Goal: Navigation & Orientation: Find specific page/section

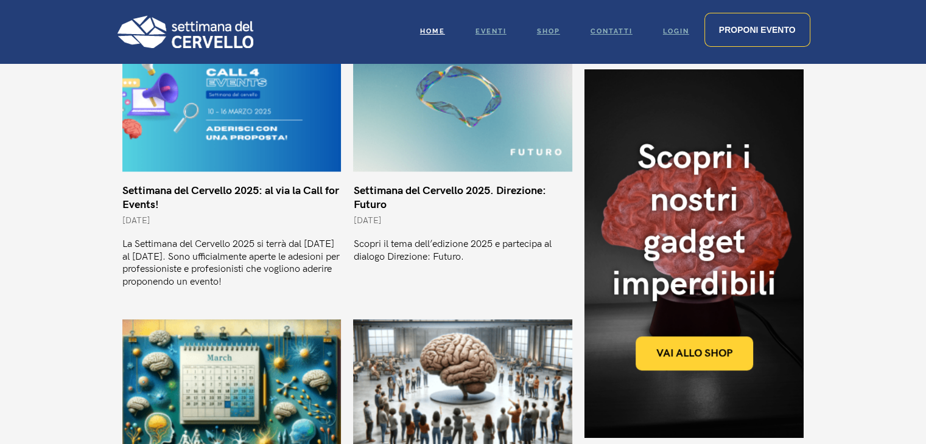
scroll to position [852, 0]
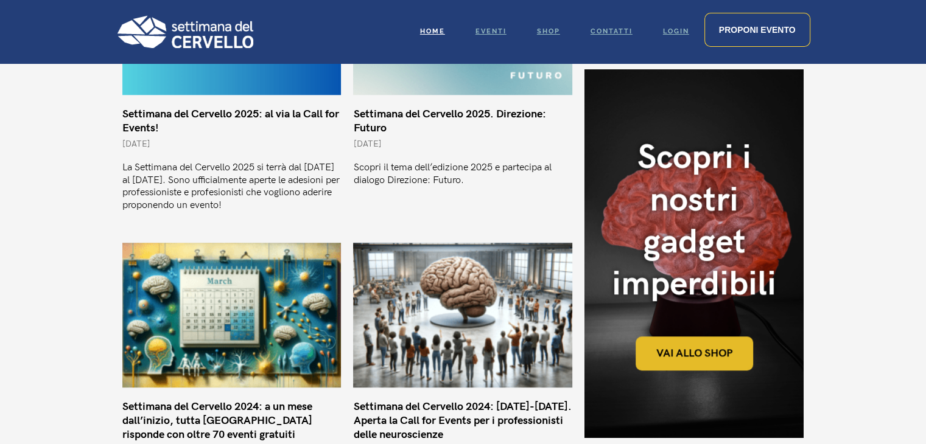
click at [684, 349] on link "Vai allo shop" at bounding box center [695, 354] width 118 height 34
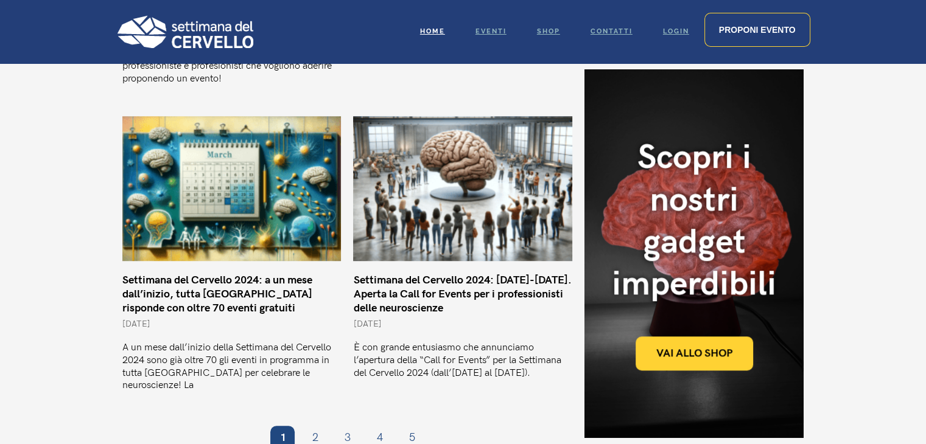
scroll to position [1035, 0]
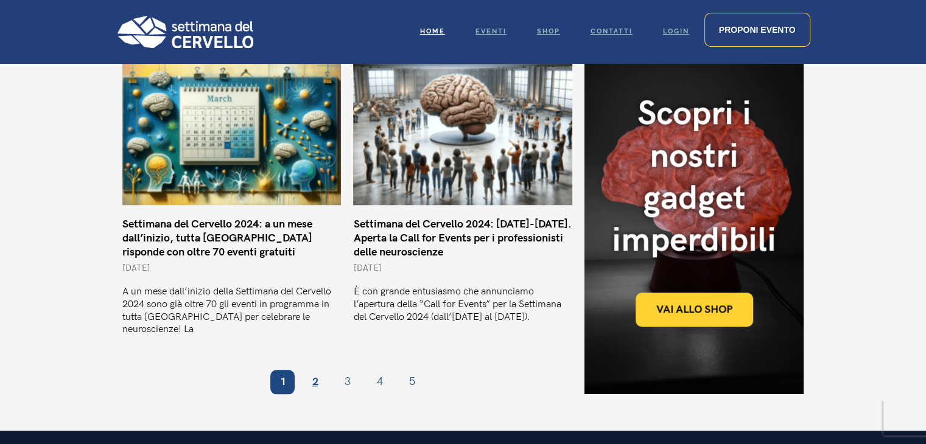
click at [311, 370] on link "Pagina 2" at bounding box center [315, 382] width 24 height 24
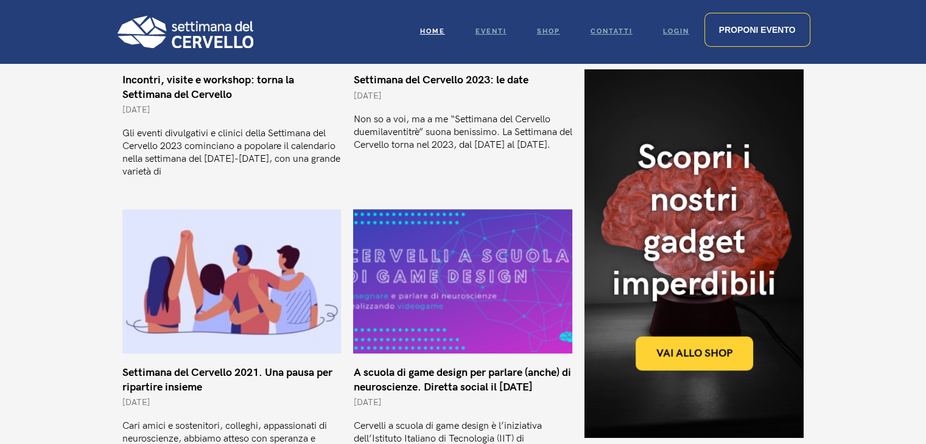
scroll to position [1035, 0]
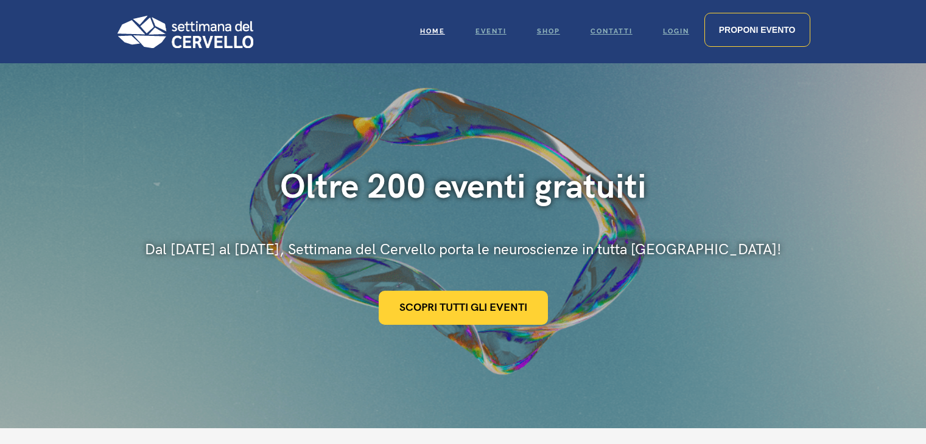
scroll to position [1034, 0]
